Goal: Transaction & Acquisition: Purchase product/service

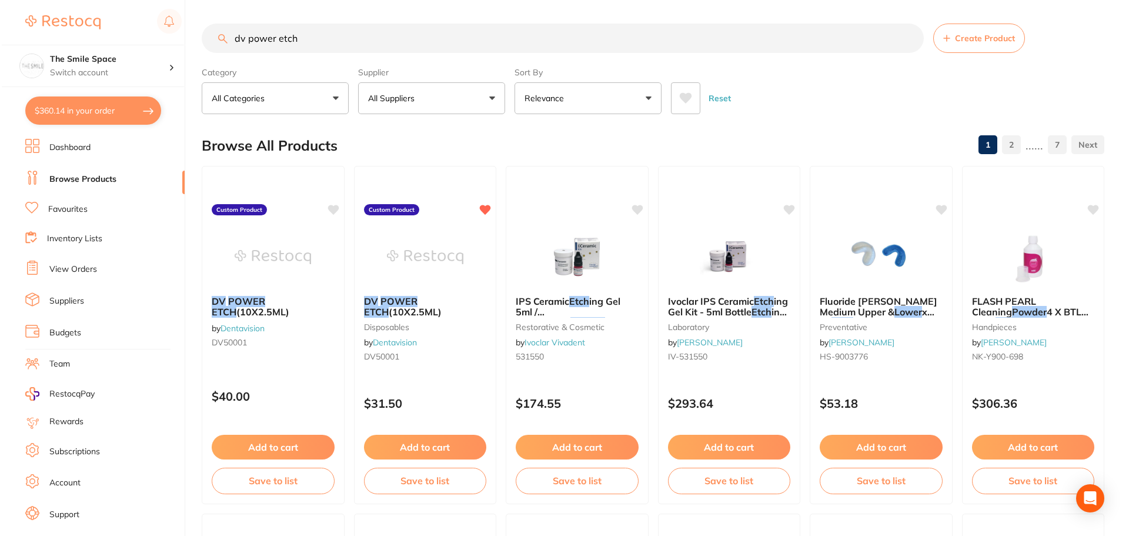
scroll to position [20, 0]
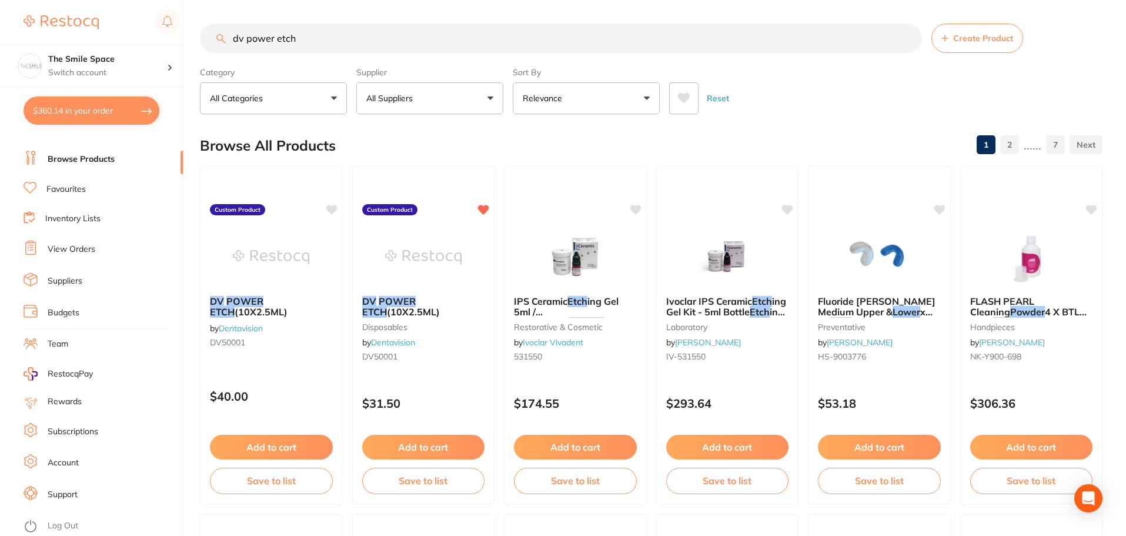
drag, startPoint x: 311, startPoint y: 34, endPoint x: 38, endPoint y: 4, distance: 274.4
click at [38, 4] on div "$360.14 The Smile Space Switch account The Smile Space $360.14 in your order Da…" at bounding box center [563, 268] width 1126 height 536
type input "soflex disk"
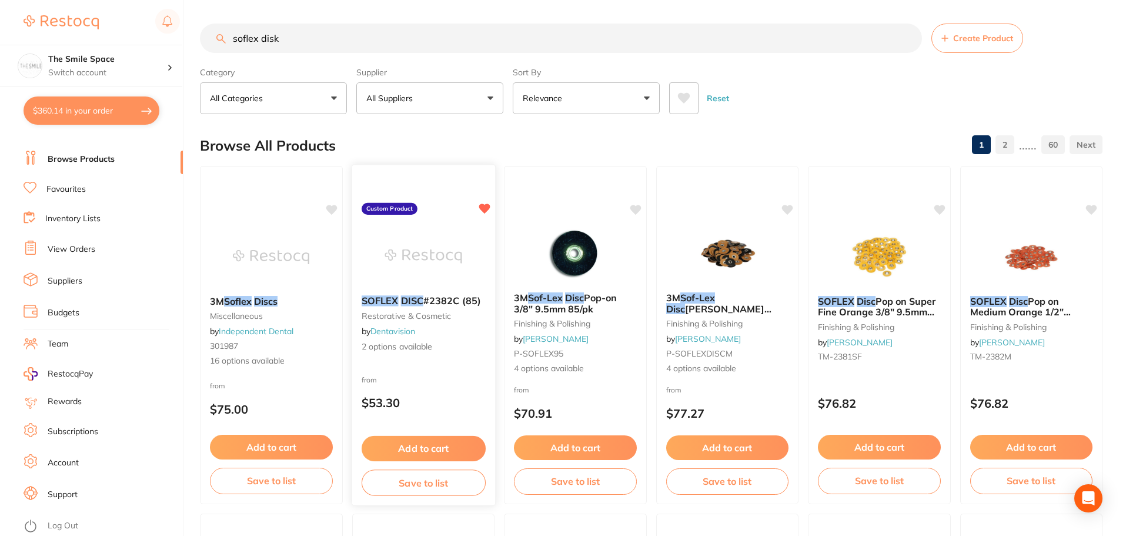
click at [401, 347] on span "2 options available" at bounding box center [423, 347] width 124 height 12
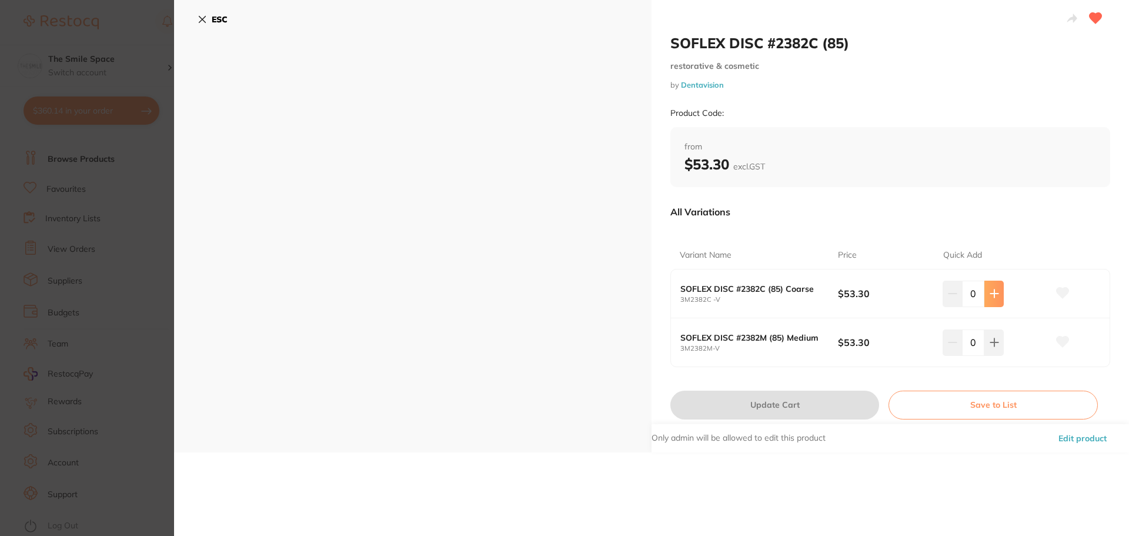
click at [992, 298] on icon at bounding box center [993, 293] width 9 height 9
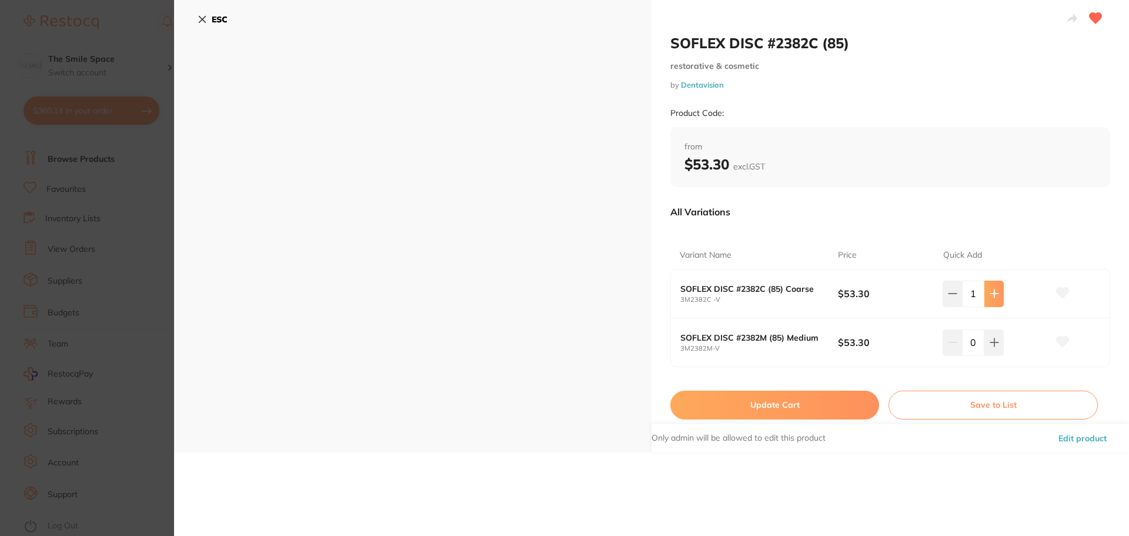
click at [992, 298] on icon at bounding box center [993, 293] width 9 height 9
type input "3"
click at [764, 411] on button "Update Cart" at bounding box center [774, 404] width 209 height 28
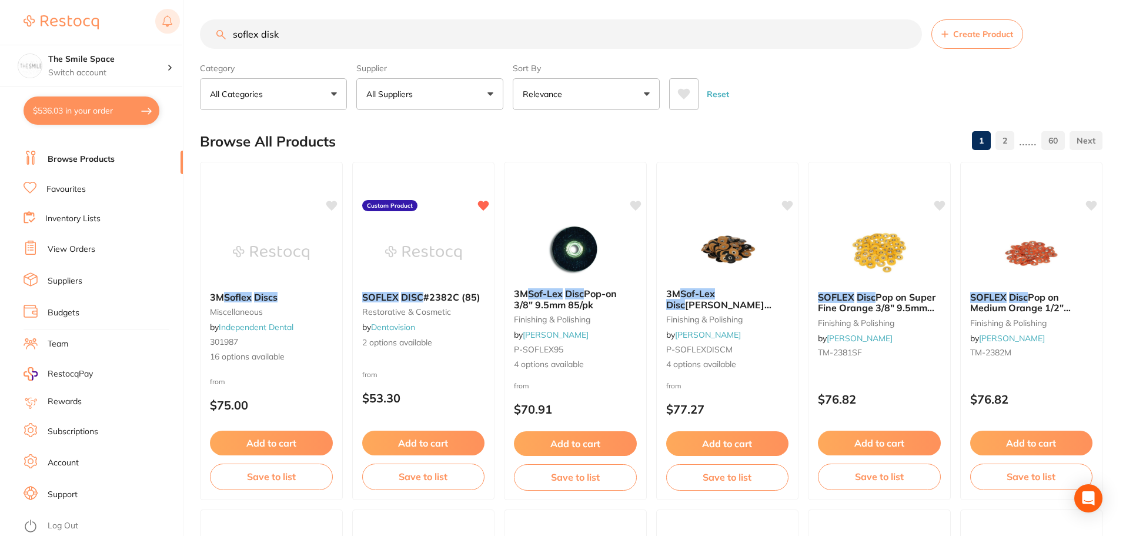
drag, startPoint x: 343, startPoint y: 35, endPoint x: 178, endPoint y: 35, distance: 164.6
click at [178, 35] on div "$536.03 The Smile Space Switch account The Smile Space $536.03 in your order Da…" at bounding box center [563, 264] width 1126 height 536
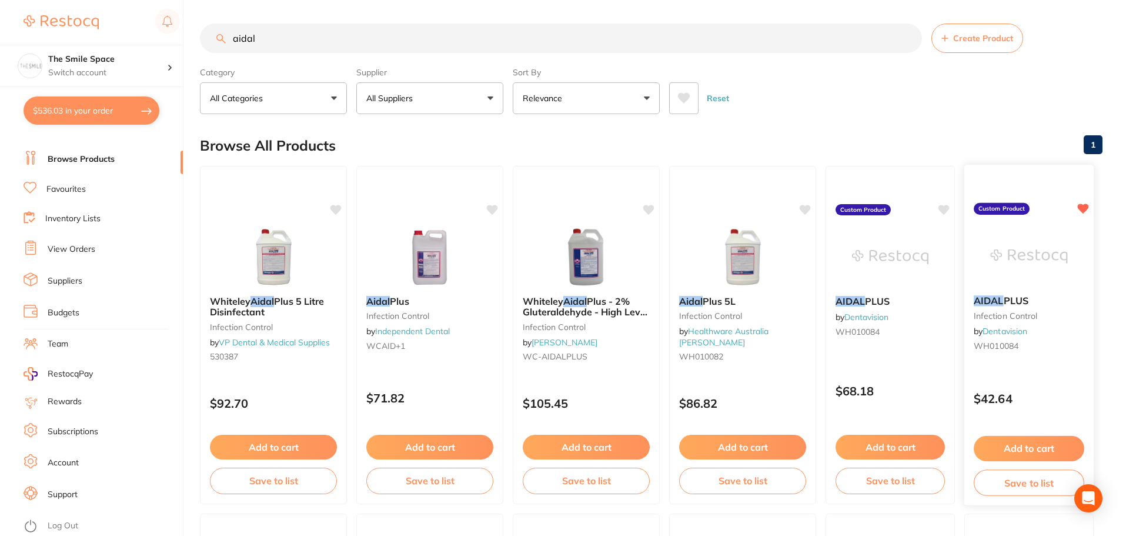
type input "aidal"
click at [1017, 450] on button "Add to cart" at bounding box center [1029, 448] width 111 height 25
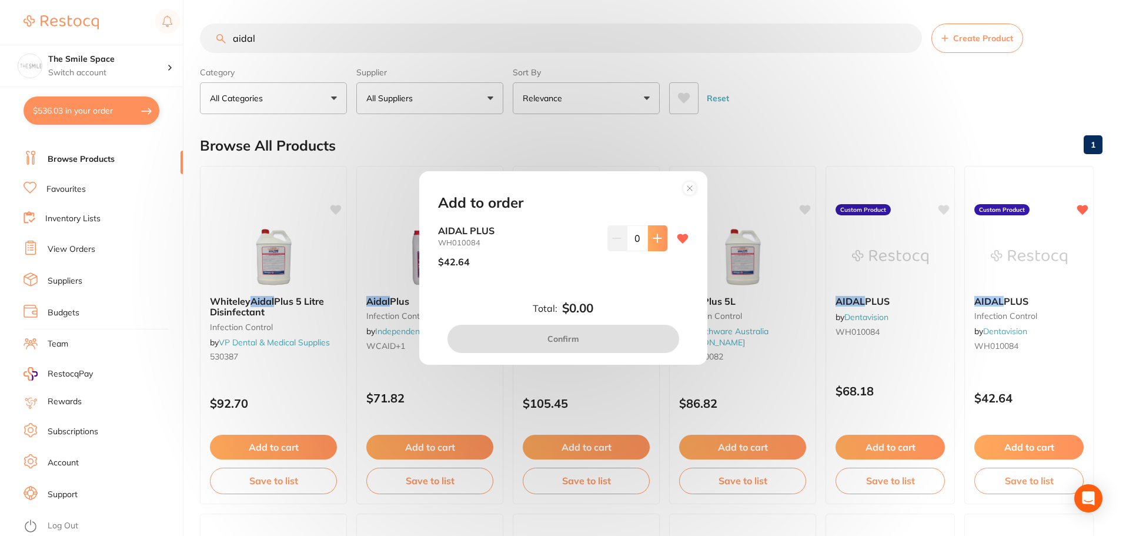
click at [656, 238] on icon at bounding box center [657, 238] width 8 height 8
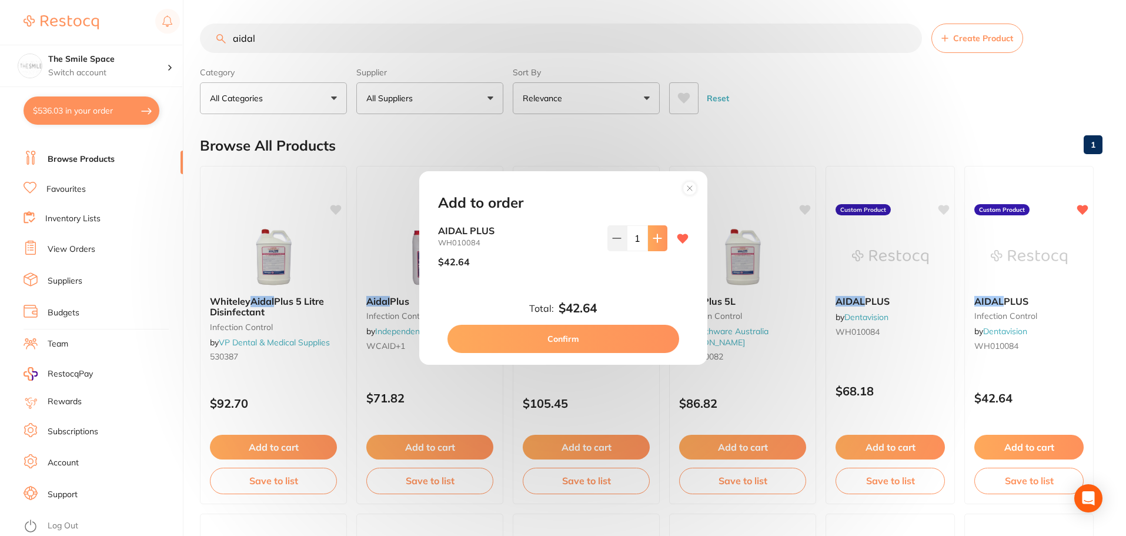
click at [656, 238] on icon at bounding box center [657, 238] width 8 height 8
type input "2"
click at [583, 343] on button "Confirm" at bounding box center [563, 339] width 232 height 28
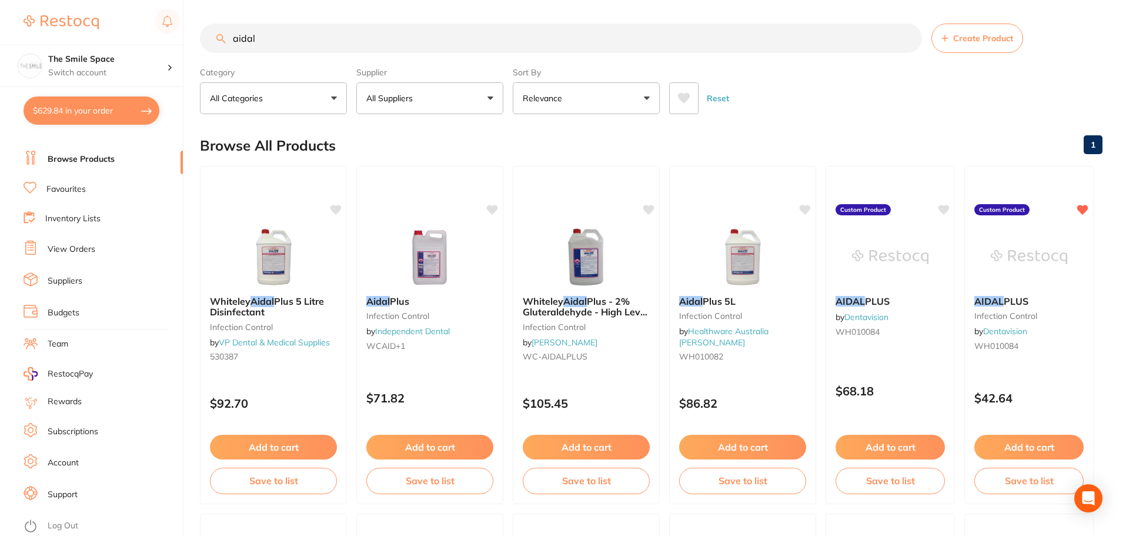
drag, startPoint x: 334, startPoint y: 37, endPoint x: 0, endPoint y: 35, distance: 333.9
click at [0, 35] on div "$629.84 The Smile Space Switch account The Smile Space $629.84 in your order Da…" at bounding box center [563, 268] width 1126 height 536
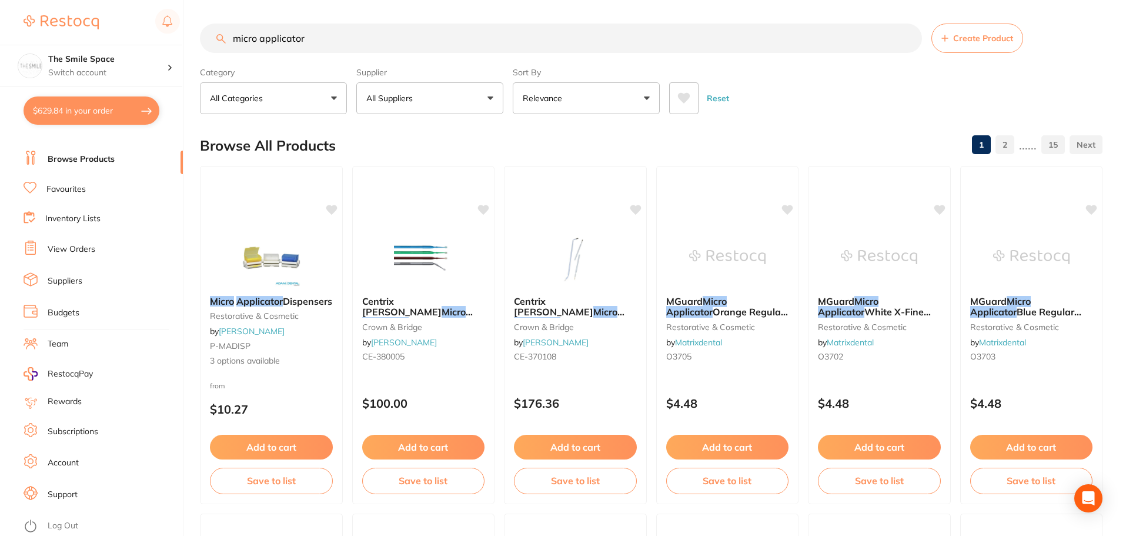
type input "micro applicator"
click at [404, 101] on p "All Suppliers" at bounding box center [391, 98] width 51 height 12
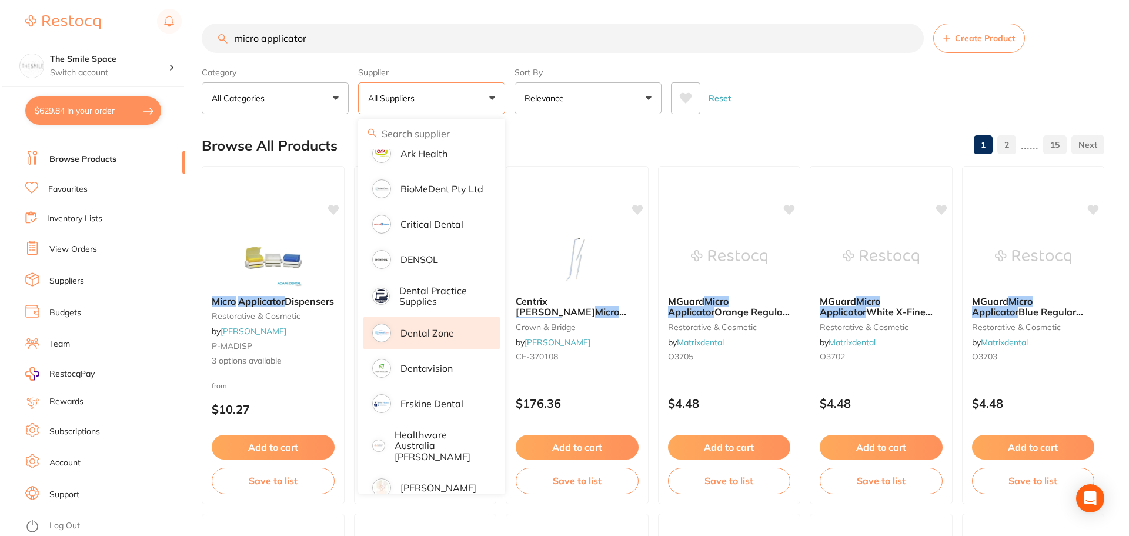
scroll to position [235, 0]
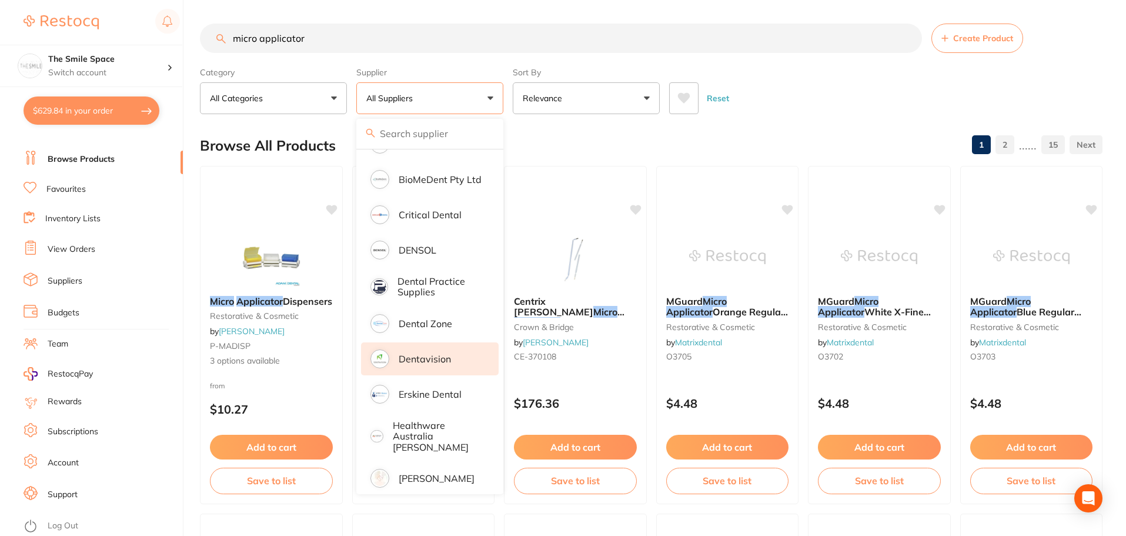
click at [417, 368] on li "Dentavision" at bounding box center [430, 358] width 138 height 33
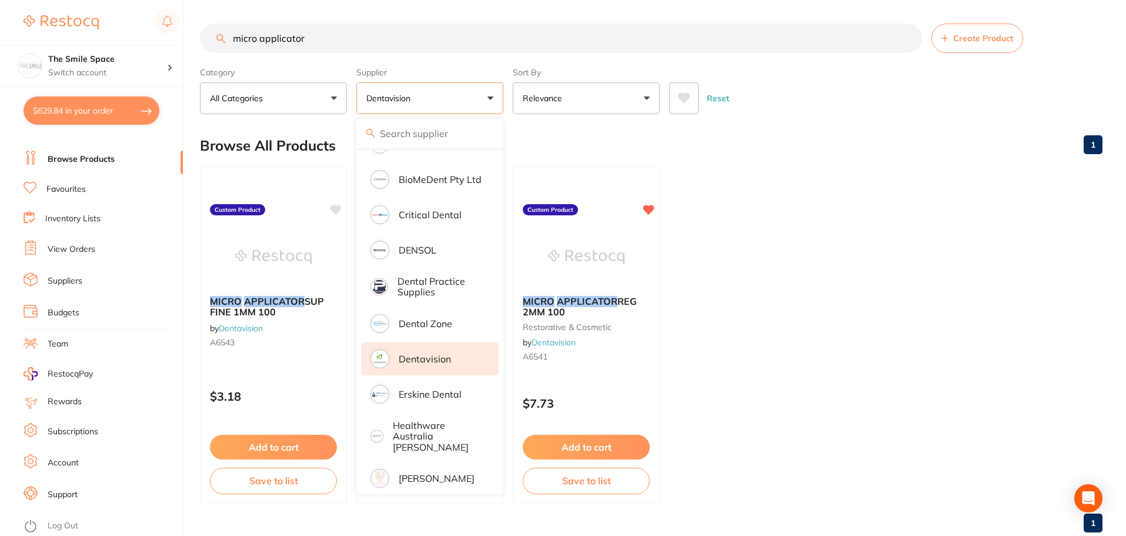
click at [887, 306] on ul "MICRO APPLICATOR SUP FINE 1MM 100 by Dentavision A6543 Custom Product $3.18 Add…" at bounding box center [651, 335] width 902 height 338
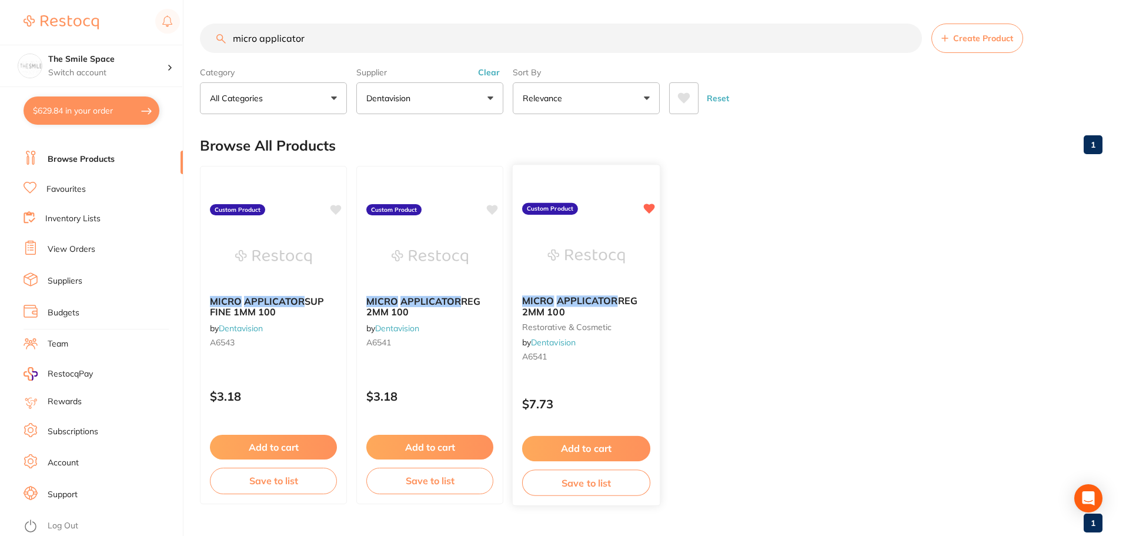
click at [602, 449] on button "Add to cart" at bounding box center [586, 448] width 128 height 25
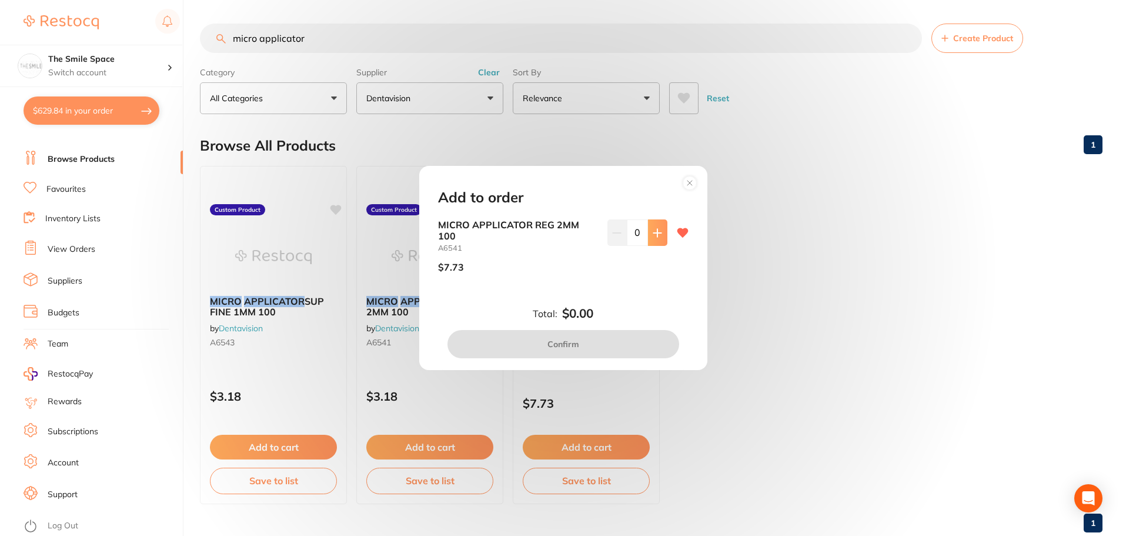
click at [655, 235] on icon at bounding box center [657, 233] width 8 height 8
type input "4"
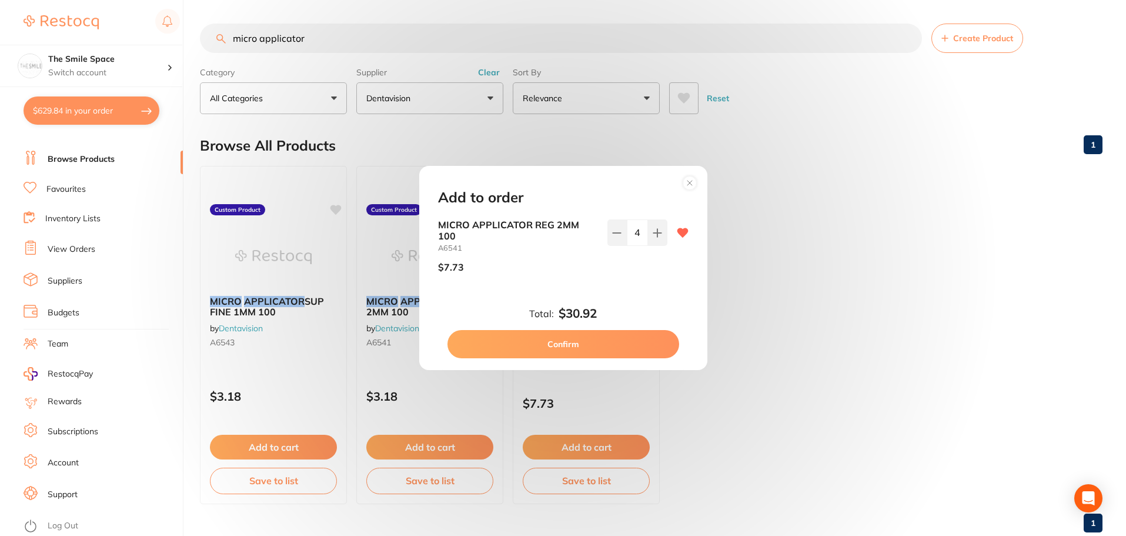
click at [556, 339] on button "Confirm" at bounding box center [563, 344] width 232 height 28
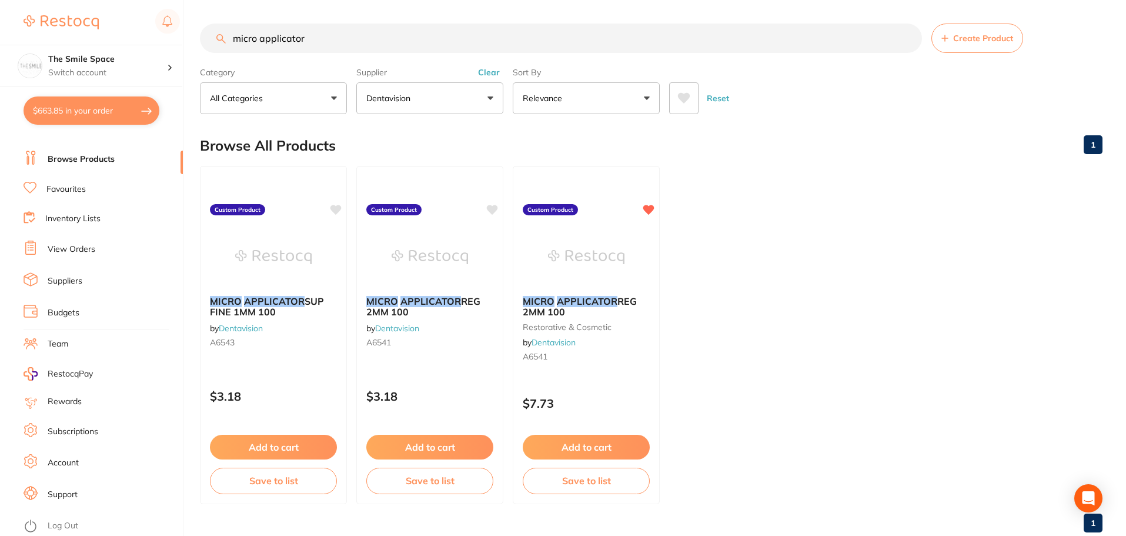
click at [101, 119] on button "$663.85 in your order" at bounding box center [92, 110] width 136 height 28
checkbox input "true"
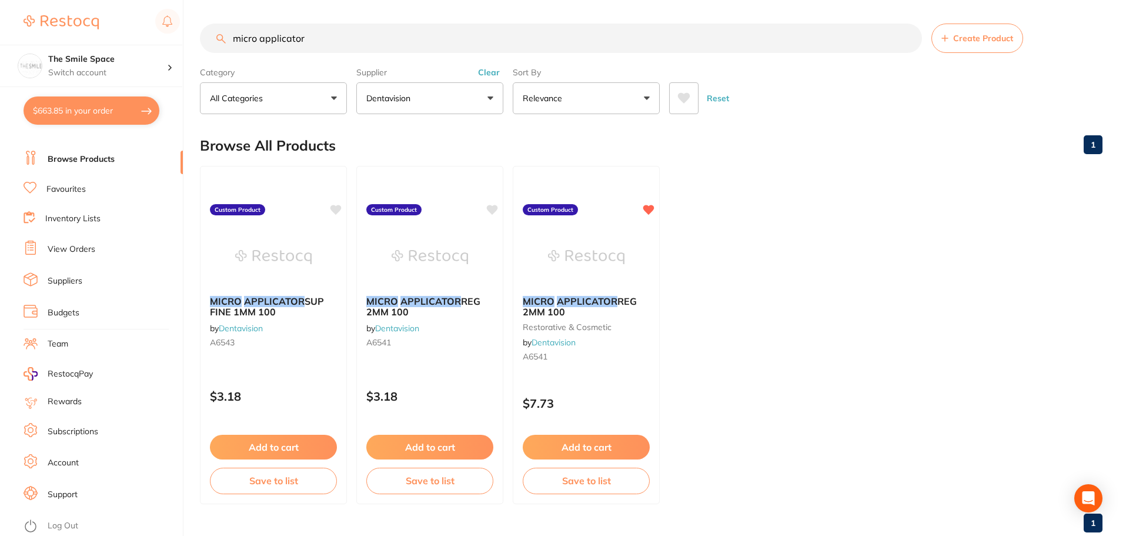
checkbox input "true"
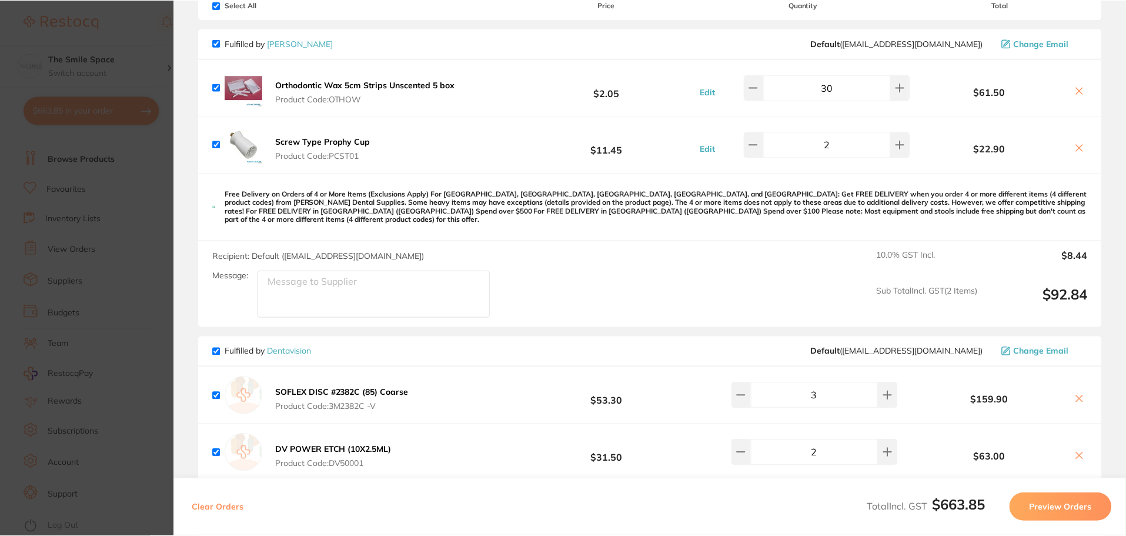
scroll to position [176, 0]
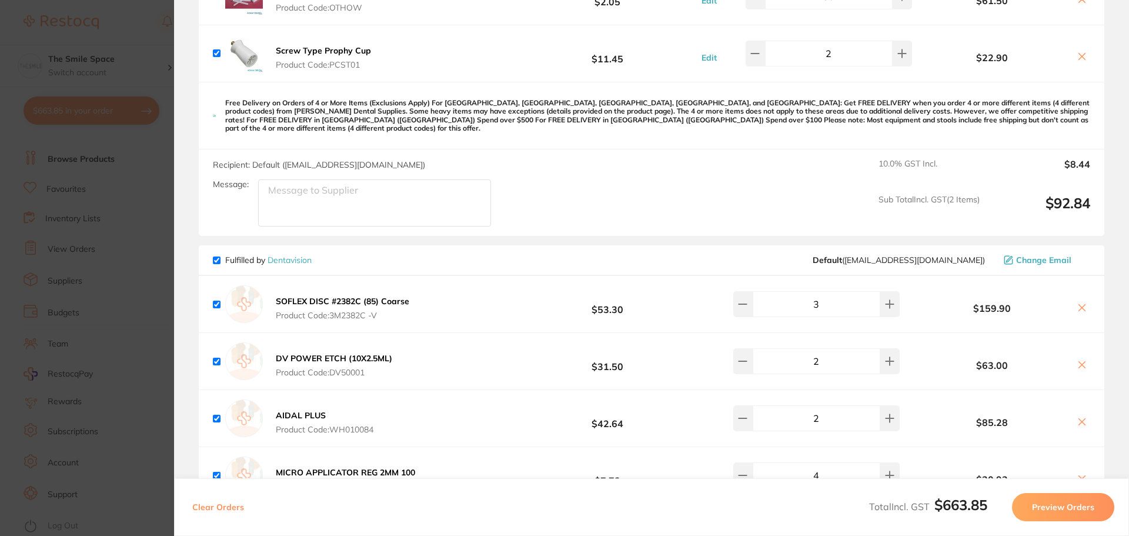
click at [316, 296] on b "SOFLEX DISC #2382C (85) Coarse" at bounding box center [342, 301] width 133 height 11
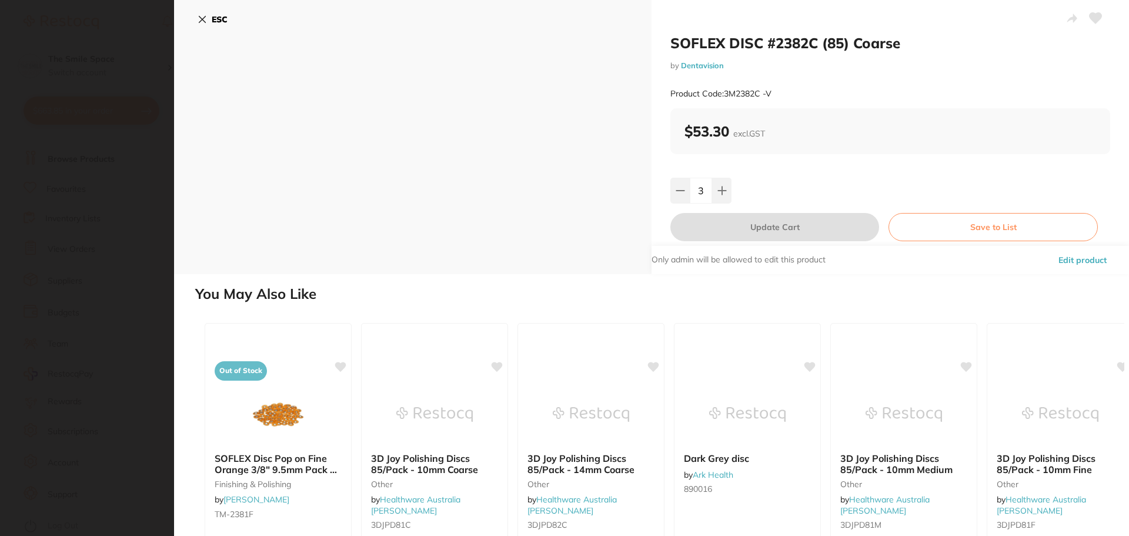
click at [79, 227] on section "SOFLEX DISC #2382C (85) Coarse by Dentavision Product Code: 3M2382C -V ESC SOFL…" at bounding box center [564, 268] width 1129 height 536
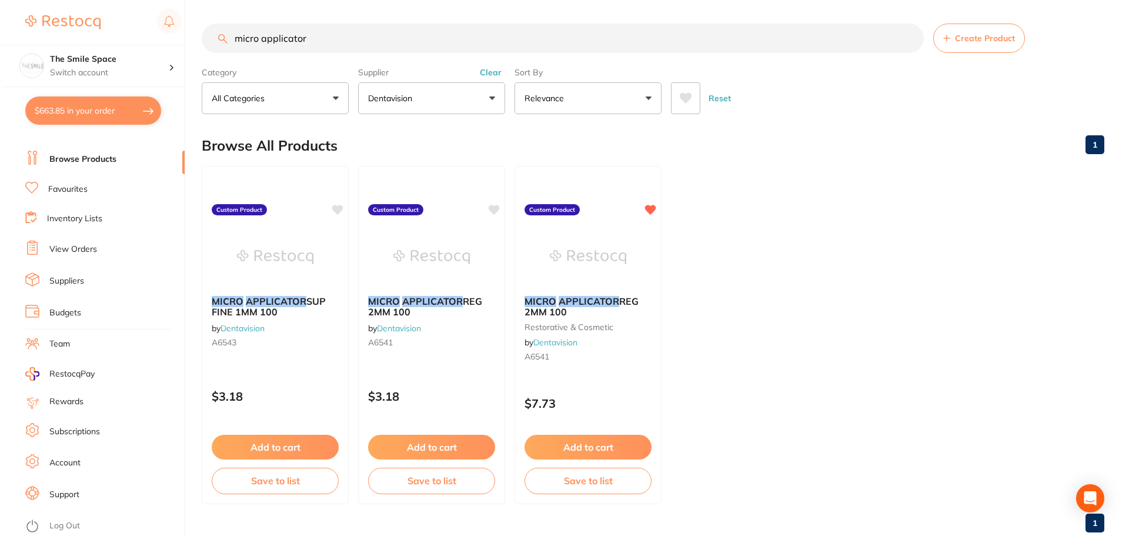
scroll to position [0, 0]
drag, startPoint x: 379, startPoint y: 46, endPoint x: 43, endPoint y: 36, distance: 336.4
click at [43, 36] on div "$663.85 The Smile Space Switch account The Smile Space $663.85 in your order Da…" at bounding box center [563, 268] width 1126 height 536
type input "soflex disk"
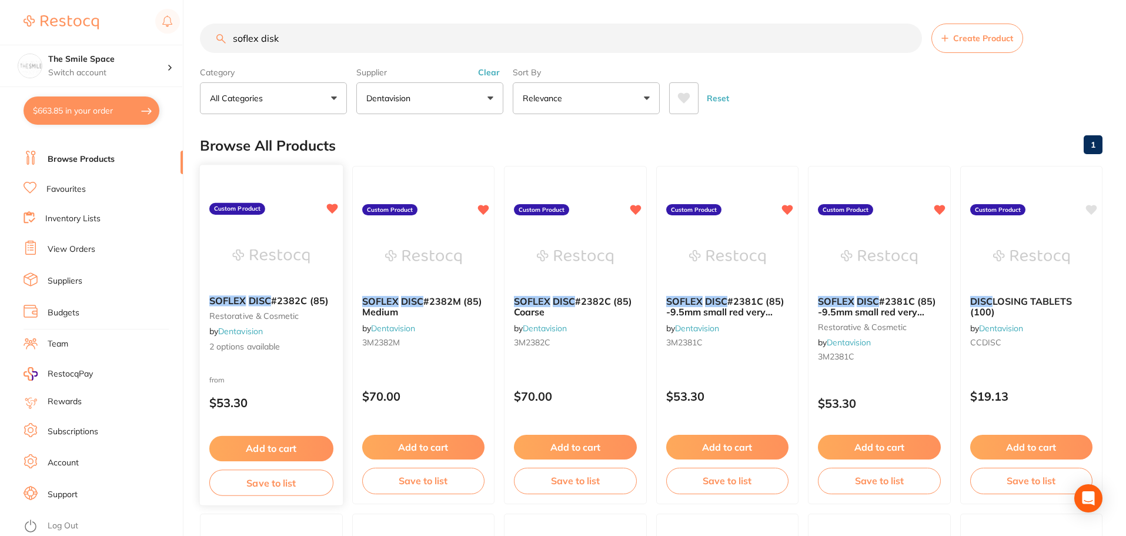
click at [230, 347] on span "2 options available" at bounding box center [271, 347] width 124 height 12
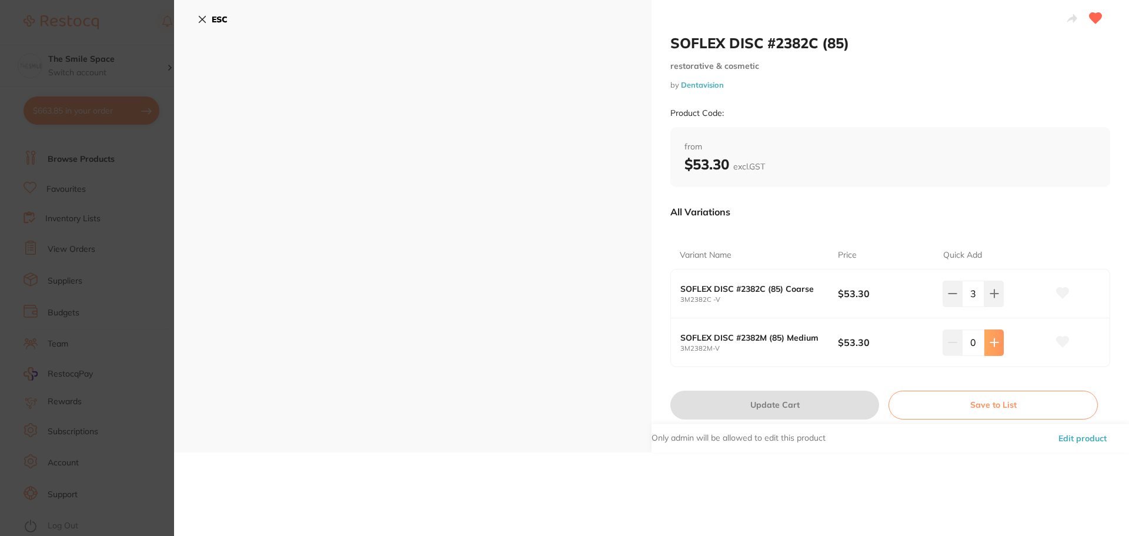
click at [989, 346] on icon at bounding box center [993, 341] width 9 height 9
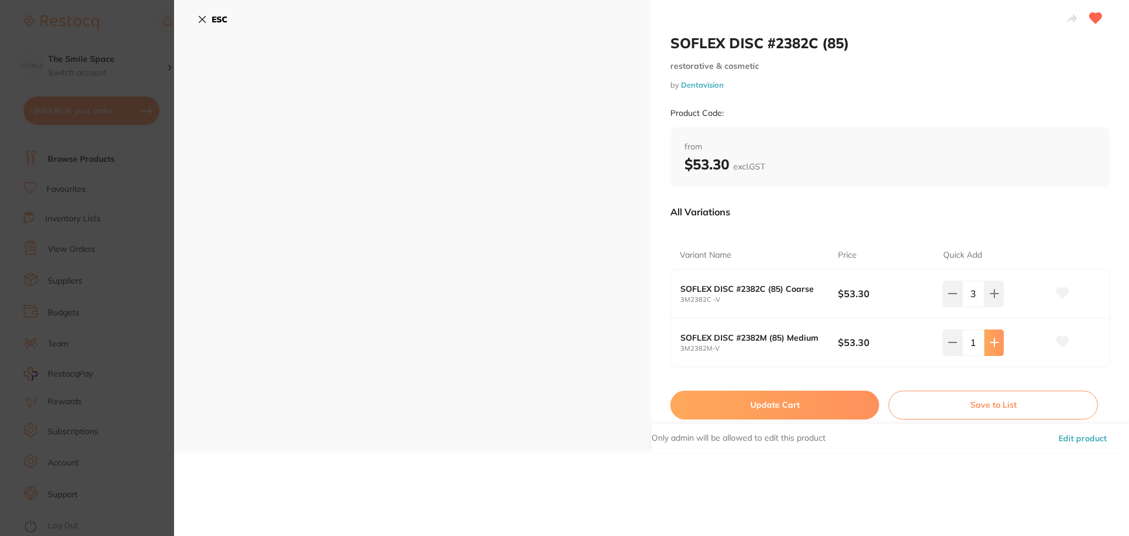
click at [989, 346] on icon at bounding box center [993, 341] width 9 height 9
type input "3"
click at [824, 406] on button "Update Cart" at bounding box center [774, 404] width 209 height 28
checkbox input "false"
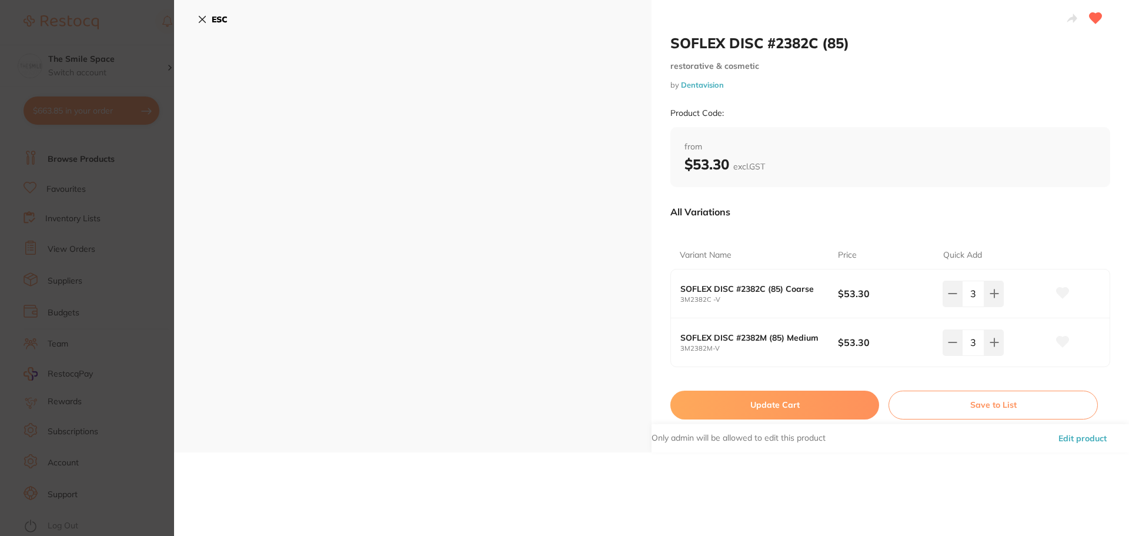
checkbox input "false"
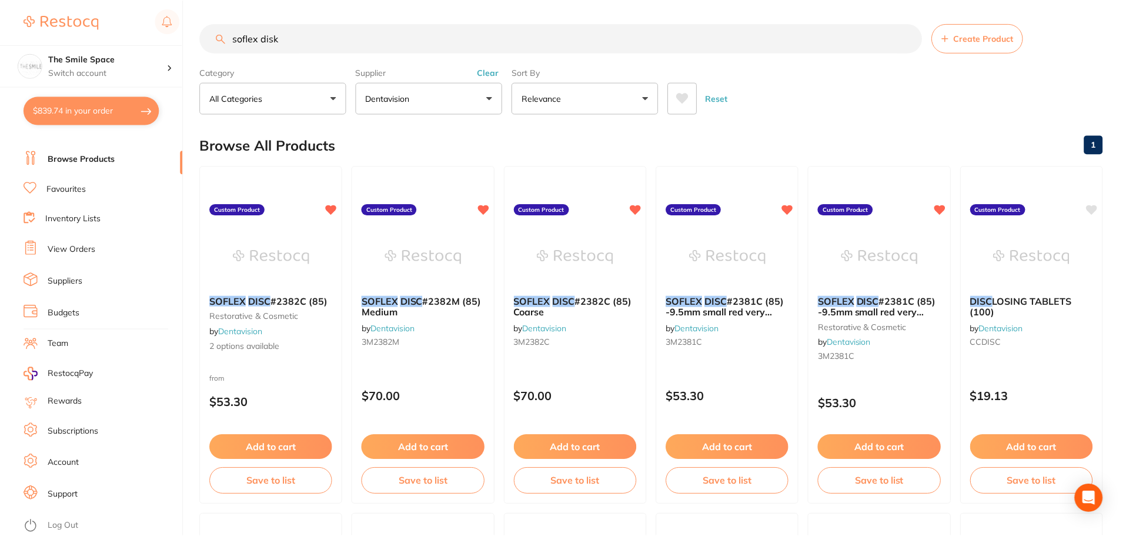
scroll to position [1, 0]
drag, startPoint x: 353, startPoint y: 26, endPoint x: 73, endPoint y: 24, distance: 279.8
click at [73, 24] on div "$839.74 The Smile Space Switch account The Smile Space $839.74 in your order Da…" at bounding box center [563, 267] width 1126 height 536
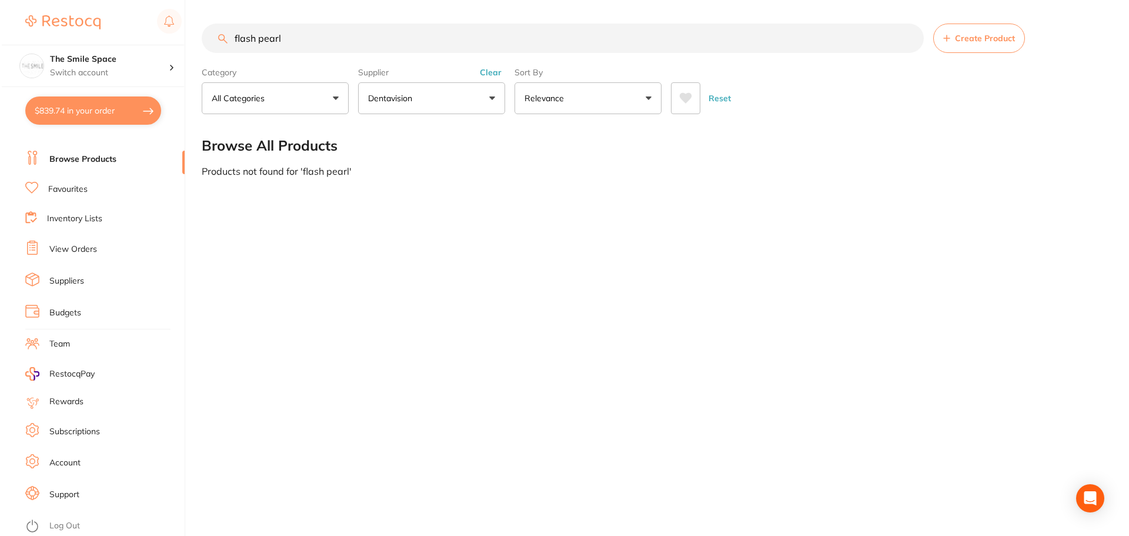
scroll to position [0, 0]
drag, startPoint x: 337, startPoint y: 40, endPoint x: 0, endPoint y: 24, distance: 337.9
click at [0, 24] on div "$839.74 The Smile Space Switch account The Smile Space $839.74 in your order Da…" at bounding box center [564, 268] width 1129 height 536
type input "PGA sutures 4/0 19mm"
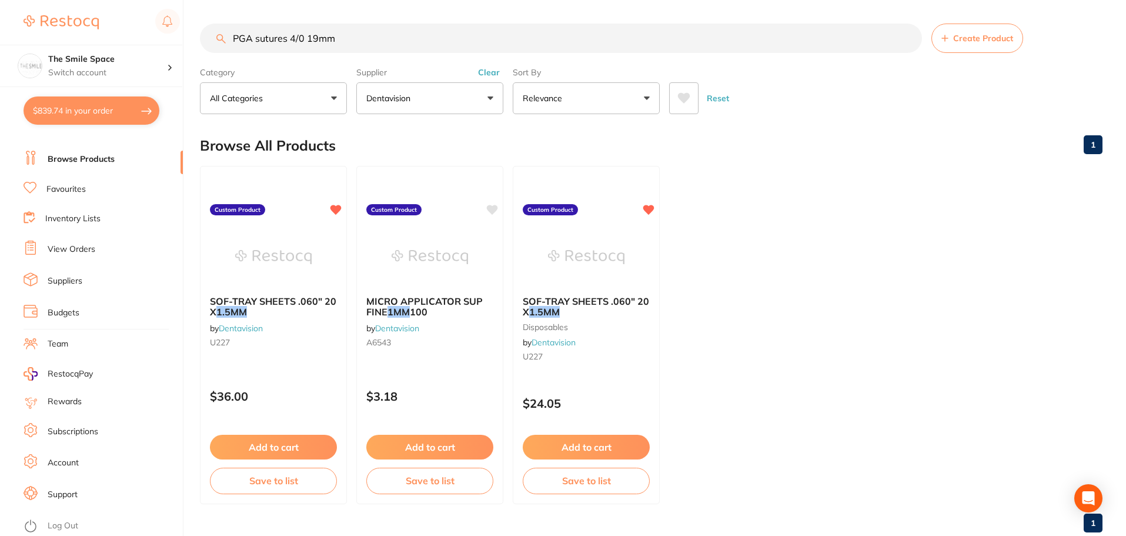
click at [444, 102] on button "Dentavision" at bounding box center [429, 98] width 147 height 32
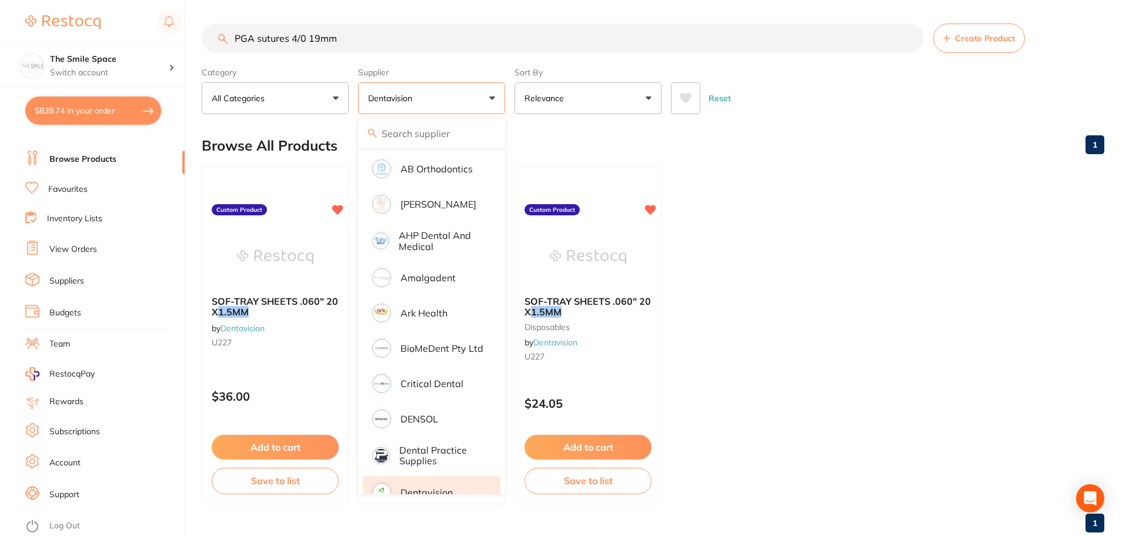
scroll to position [59, 0]
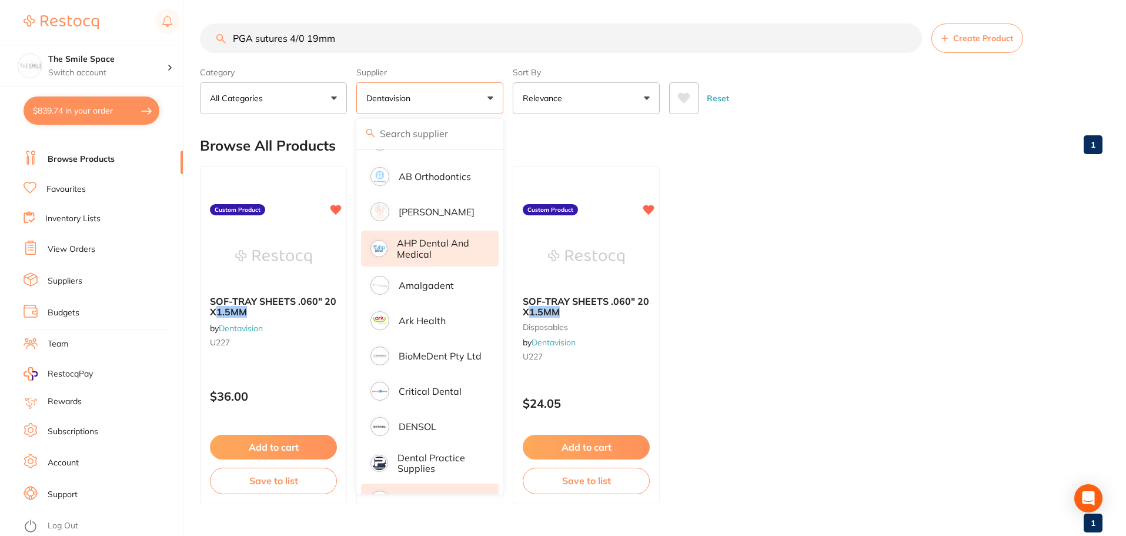
click at [412, 243] on p "AHP Dental and Medical" at bounding box center [439, 249] width 85 height 22
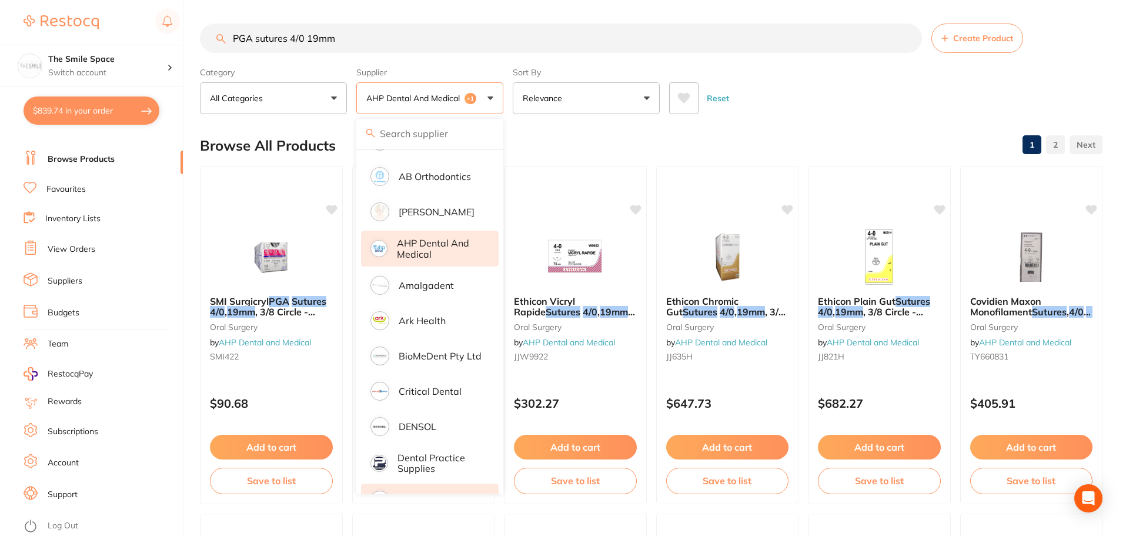
click at [735, 112] on div "Reset" at bounding box center [881, 93] width 424 height 41
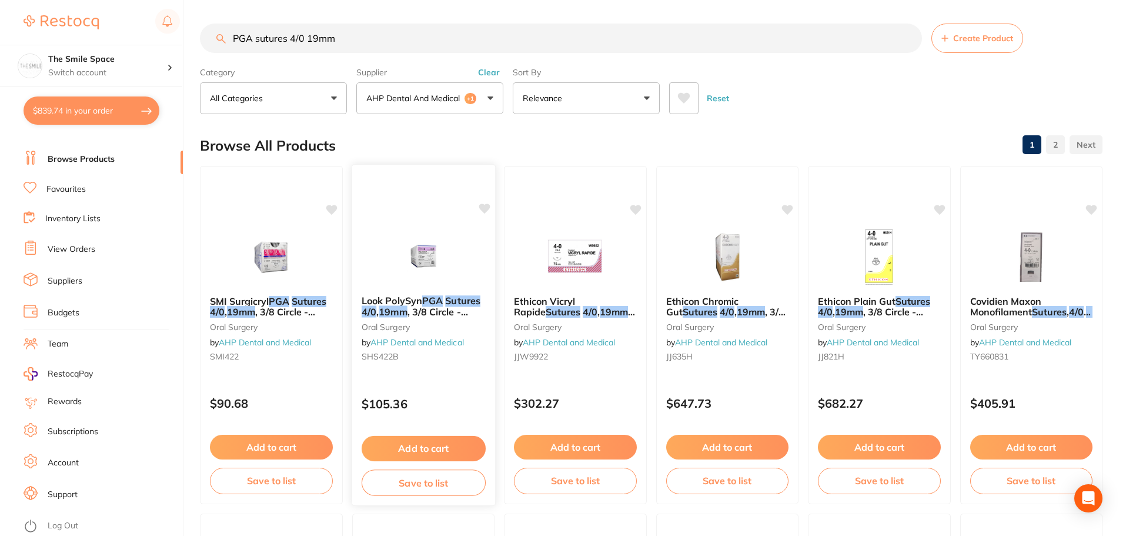
click at [423, 452] on button "Add to cart" at bounding box center [423, 448] width 124 height 25
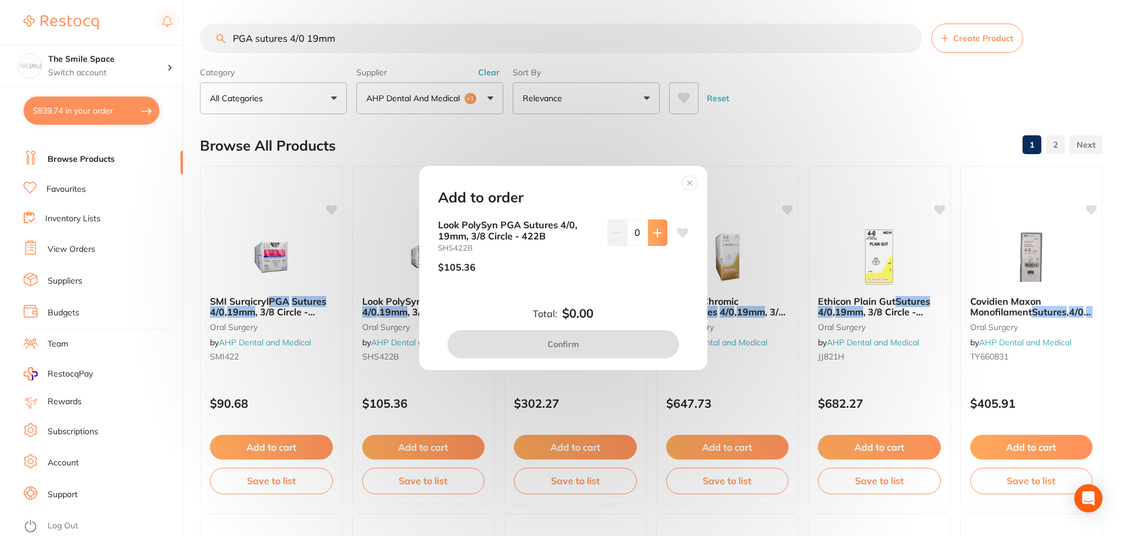
click at [657, 238] on button at bounding box center [657, 232] width 19 height 26
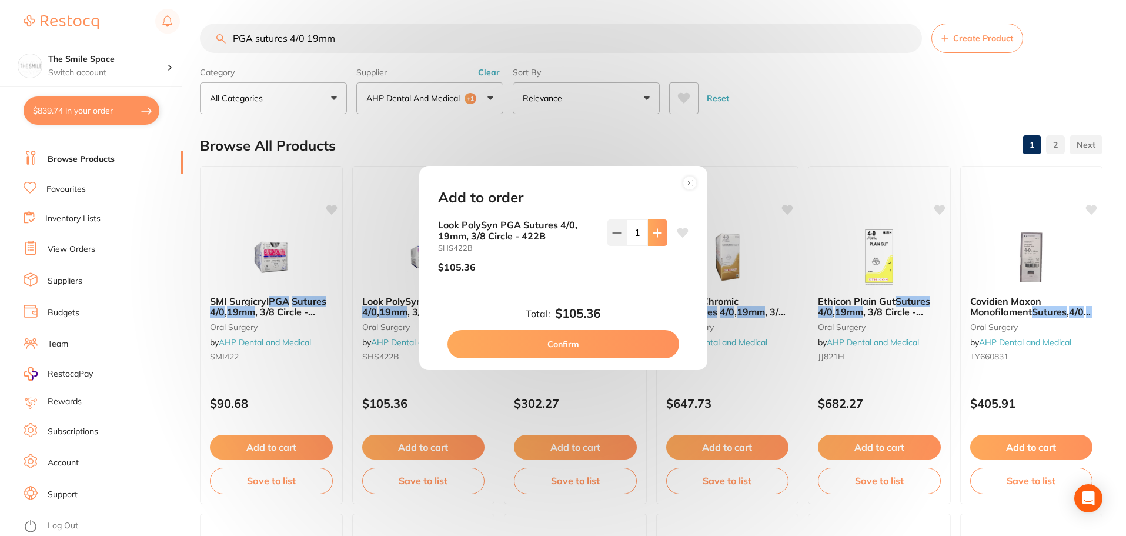
click at [657, 238] on button at bounding box center [657, 232] width 19 height 26
type input "2"
click at [606, 342] on button "Confirm" at bounding box center [563, 344] width 232 height 28
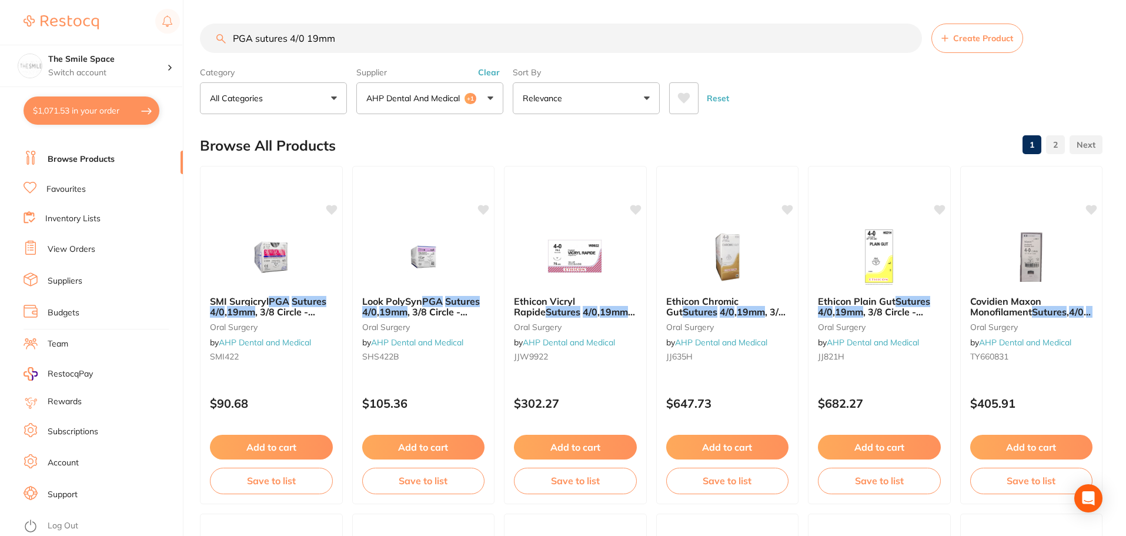
drag, startPoint x: 419, startPoint y: 35, endPoint x: 0, endPoint y: -29, distance: 423.6
click at [0, 0] on html "$1,071.53 The Smile Space Switch account The Smile Space $1,071.53 in your orde…" at bounding box center [563, 268] width 1126 height 536
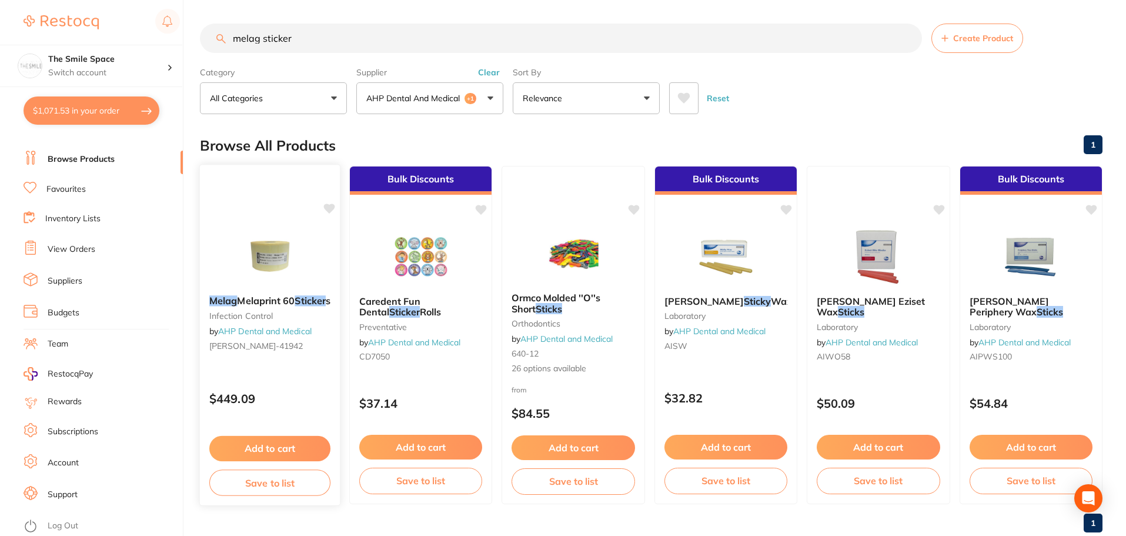
type input "melag sticker"
click at [276, 306] on b "Melag Melaprint 60 Sticker s" at bounding box center [269, 300] width 121 height 11
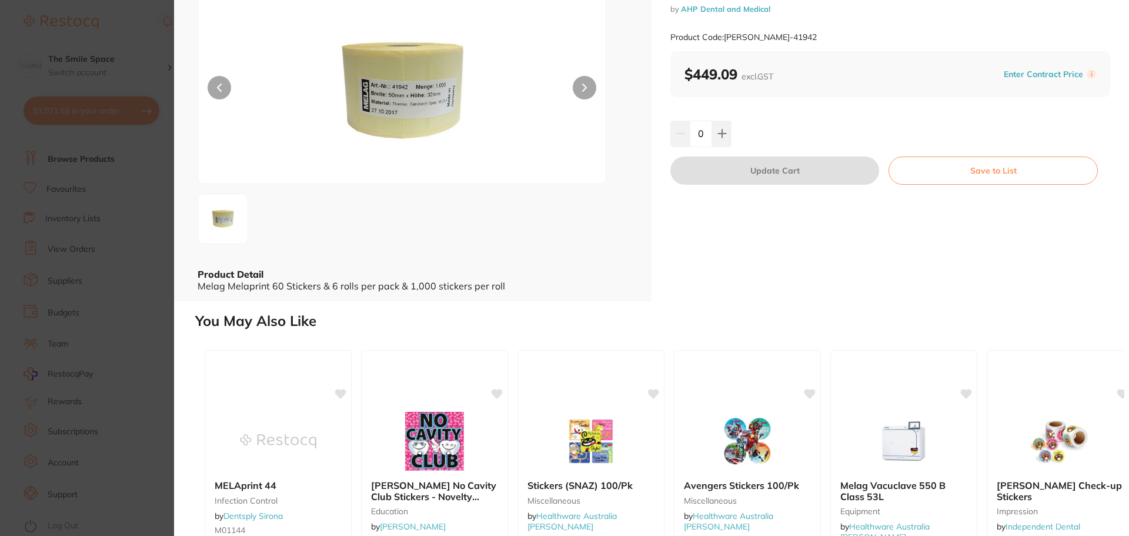
scroll to position [176, 0]
